Goal: Information Seeking & Learning: Learn about a topic

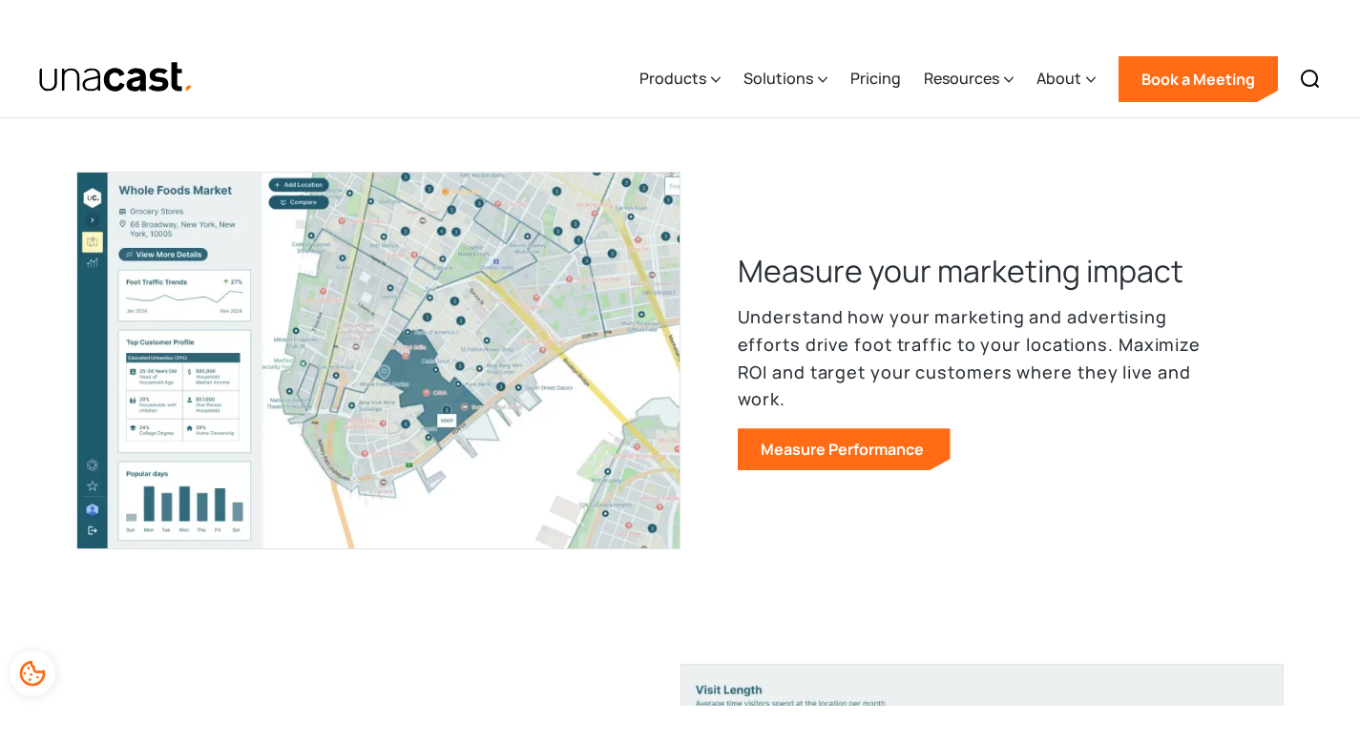
scroll to position [1404, 0]
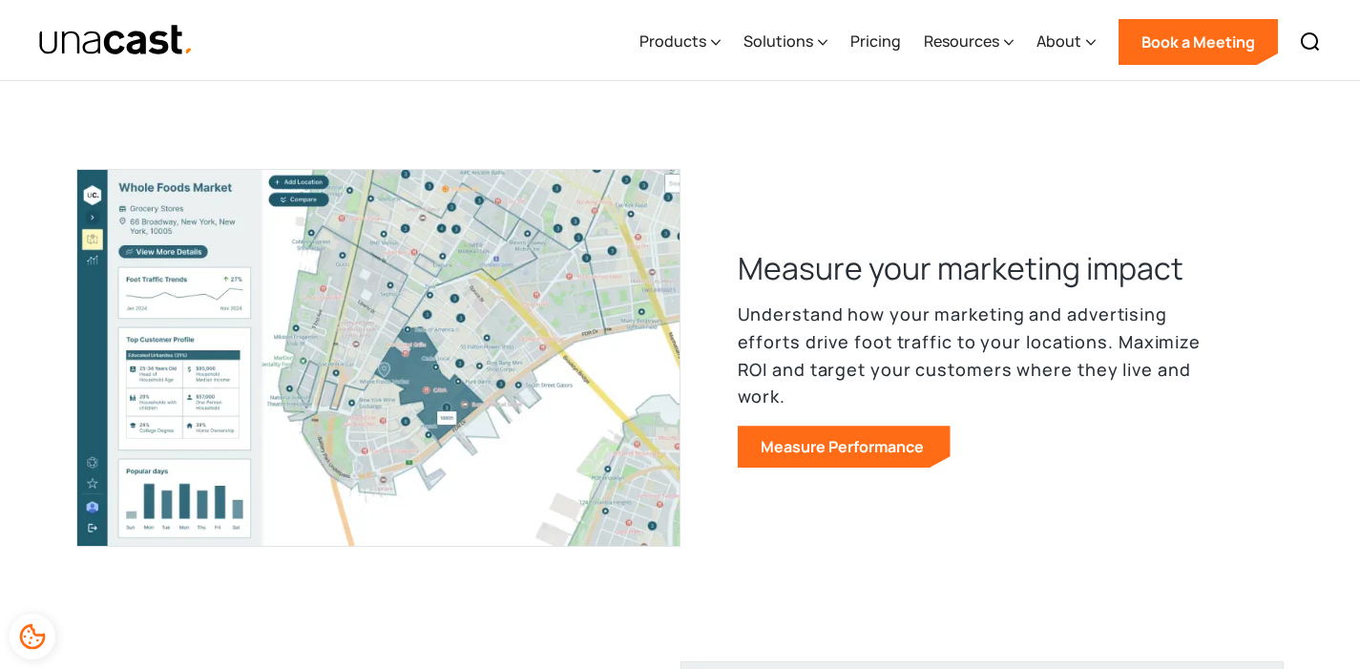
click at [468, 407] on img at bounding box center [378, 358] width 604 height 378
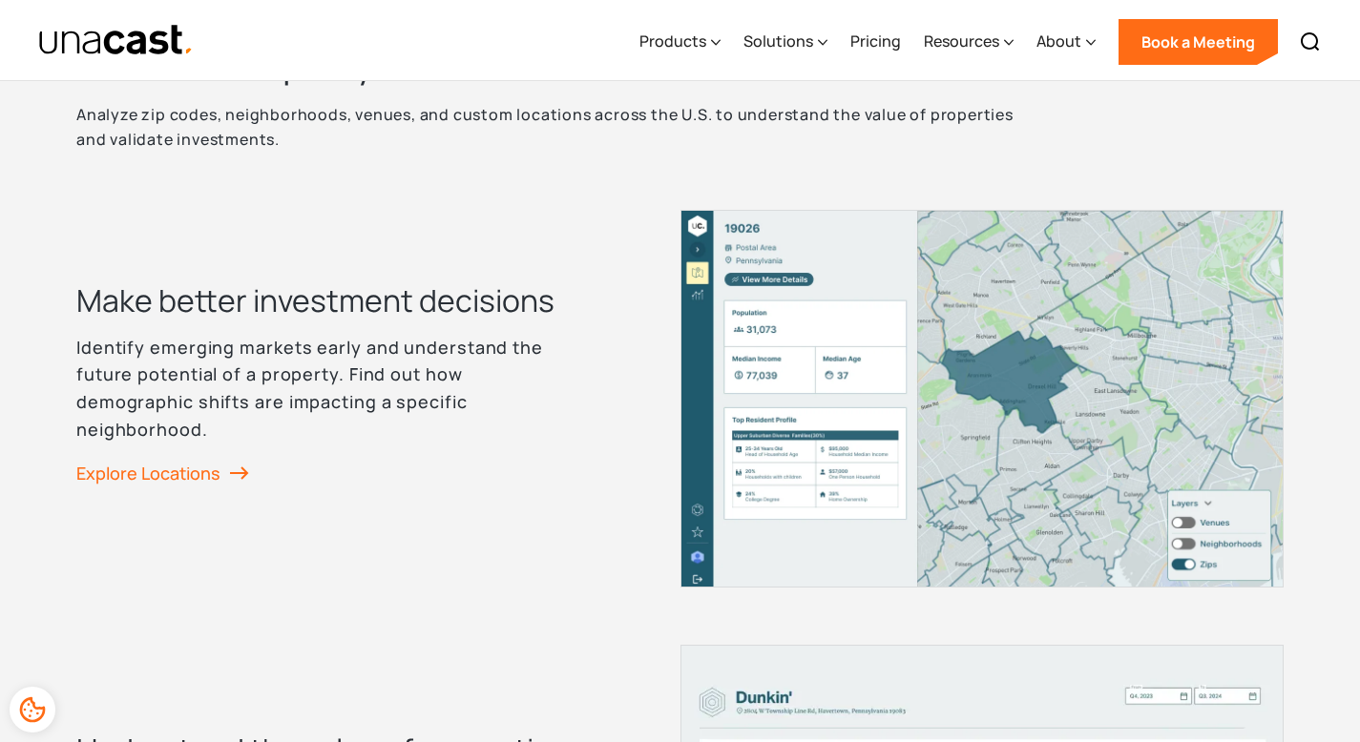
scroll to position [2628, 0]
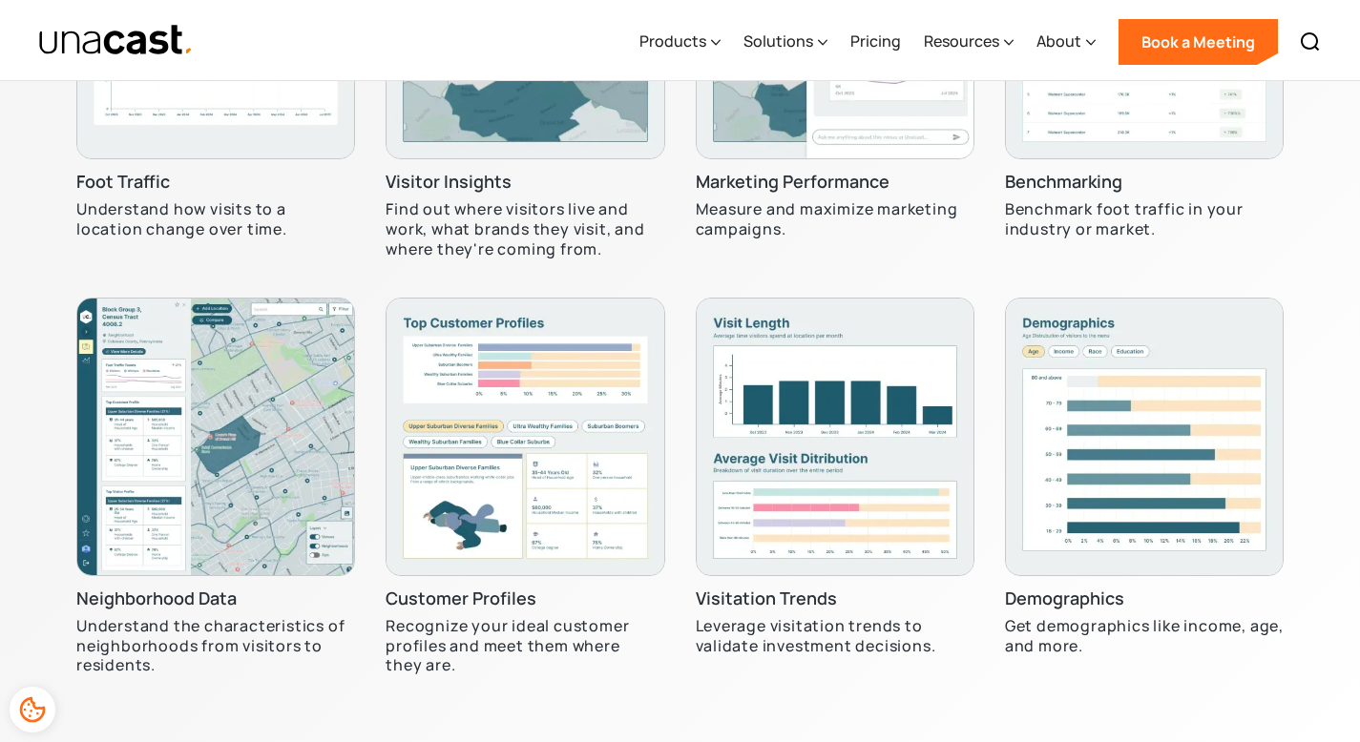
scroll to position [6133, 0]
click at [209, 599] on h3 "Neighborhood Data" at bounding box center [156, 599] width 160 height 23
copy h3 "Neighborhood Data"
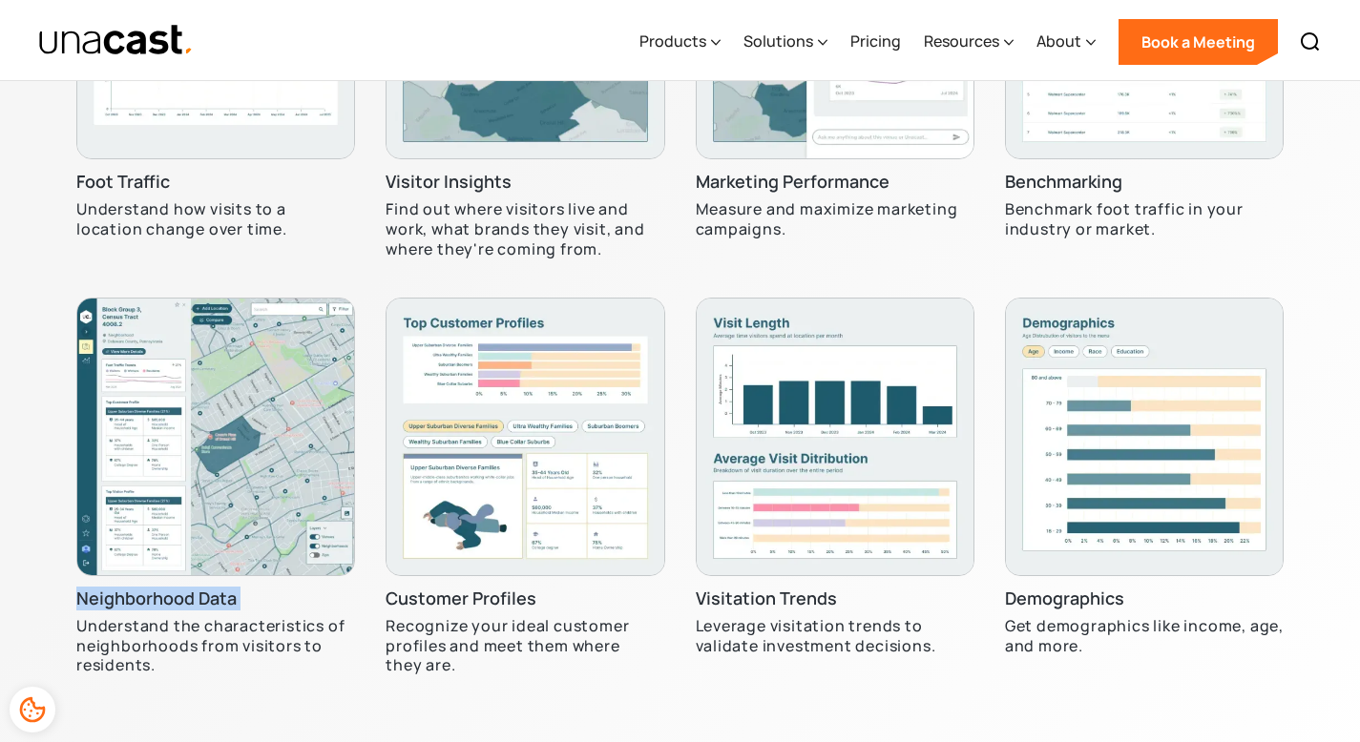
scroll to position [6131, 0]
